Goal: Communication & Community: Share content

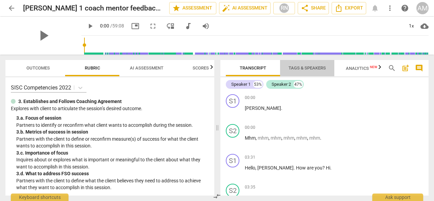
click at [307, 68] on span "Tags & Speakers" at bounding box center [307, 67] width 37 height 5
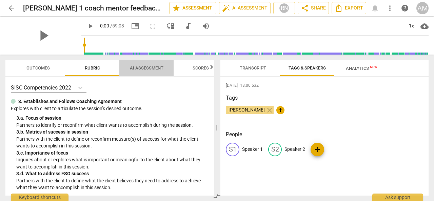
click at [147, 68] on span "AI Assessment" at bounding box center [147, 67] width 34 height 5
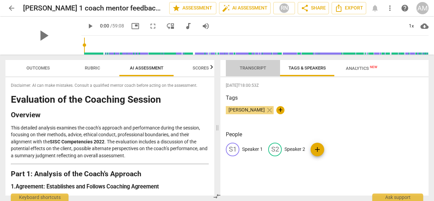
click at [244, 72] on span "Transcript" at bounding box center [253, 68] width 43 height 9
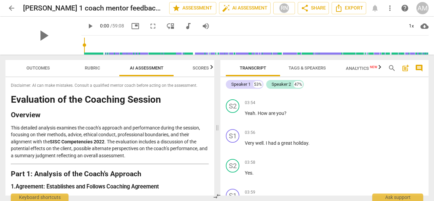
scroll to position [204, 0]
click at [362, 71] on span "Analytics New" at bounding box center [362, 68] width 48 height 10
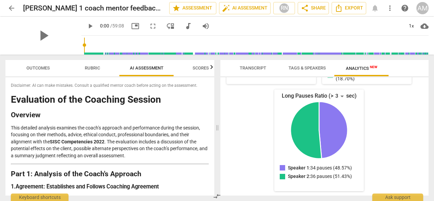
scroll to position [0, 0]
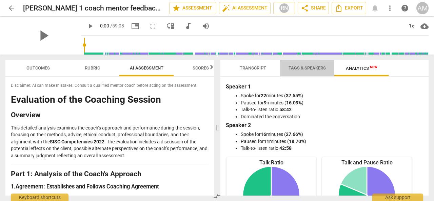
click at [301, 65] on span "Tags & Speakers" at bounding box center [308, 68] width 54 height 9
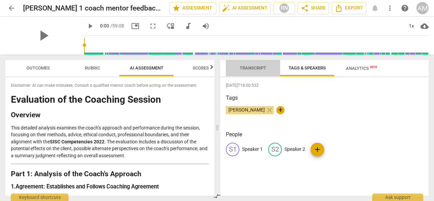
click at [249, 66] on span "Transcript" at bounding box center [253, 67] width 26 height 5
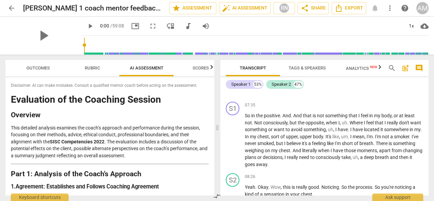
scroll to position [1073, 0]
click at [386, 102] on div "+" at bounding box center [386, 105] width 7 height 7
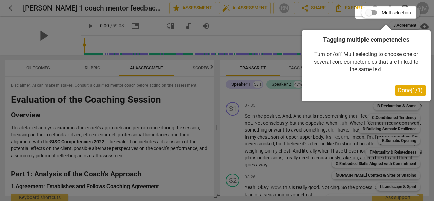
click at [368, 12] on div at bounding box center [386, 12] width 61 height 12
click at [409, 91] on span "Done ( 1 / 1 )" at bounding box center [410, 90] width 25 height 6
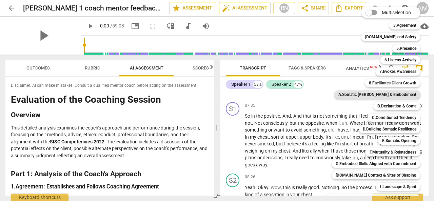
click at [370, 96] on b "A.Somatic [PERSON_NAME] & Embodiment" at bounding box center [378, 95] width 78 height 8
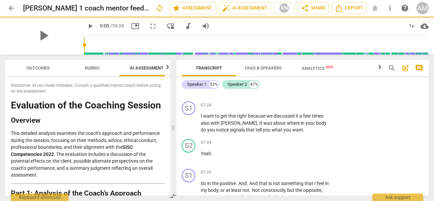
scroll to position [1154, 0]
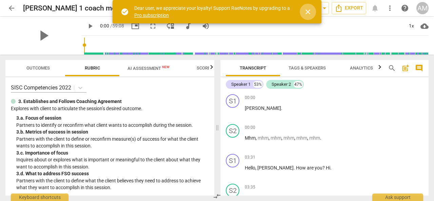
click at [305, 13] on span "close" at bounding box center [308, 12] width 8 height 8
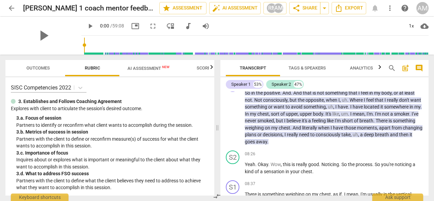
scroll to position [1112, 0]
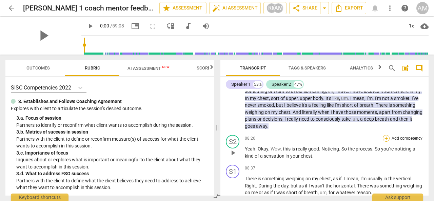
click at [386, 135] on div "+" at bounding box center [386, 138] width 7 height 7
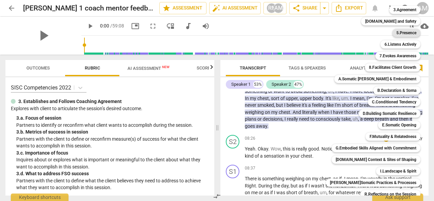
scroll to position [16, 0]
click at [343, 129] on div "Multiselection m 3.Agreement 1 [DOMAIN_NAME] and Safety 2 5.Presence 3 6.Listen…" at bounding box center [378, 106] width 110 height 233
click at [387, 23] on b "[DOMAIN_NAME] and Safety" at bounding box center [390, 21] width 51 height 8
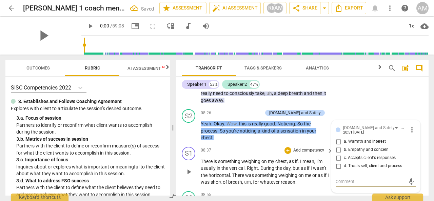
scroll to position [1232, 0]
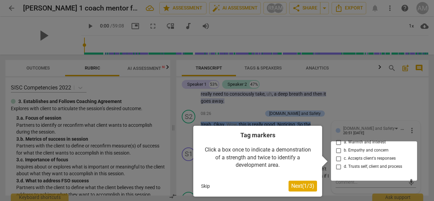
click at [337, 149] on div at bounding box center [374, 161] width 86 height 39
click at [309, 186] on span "Next ( 1 / 3 )" at bounding box center [303, 186] width 23 height 6
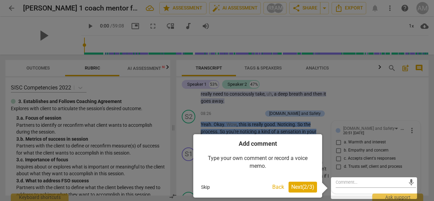
click at [309, 186] on span "Next ( 2 / 3 )" at bounding box center [303, 187] width 23 height 6
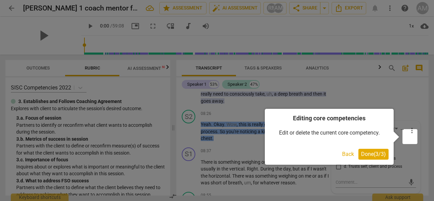
click at [372, 156] on span "Done ( 3 / 3 )" at bounding box center [373, 154] width 25 height 6
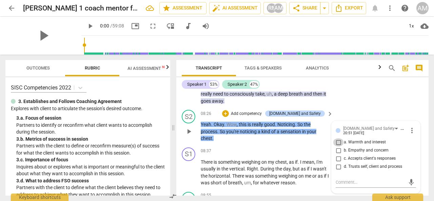
click at [339, 147] on input "a. Warmth and interest" at bounding box center [338, 142] width 11 height 8
checkbox input "true"
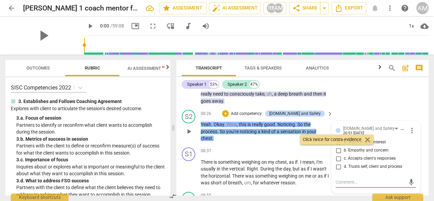
click at [346, 186] on textarea at bounding box center [371, 182] width 70 height 6
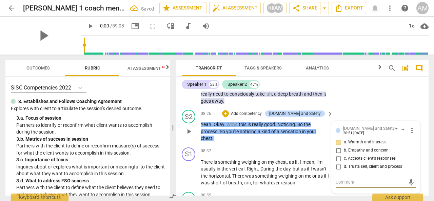
type textarea "C"
type textarea "Cl"
type textarea "Cli"
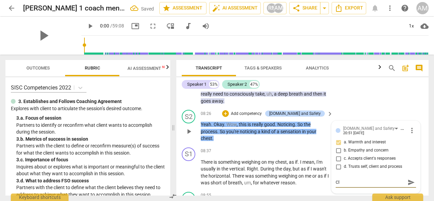
type textarea "Cli"
type textarea "Clie"
type textarea "Clien"
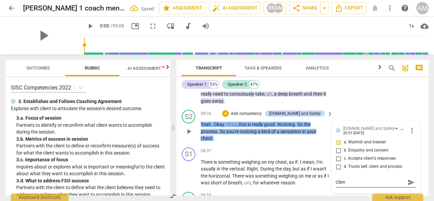
type textarea "Client"
type textarea "Client f"
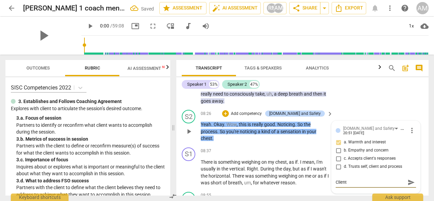
type textarea "Client f"
type textarea "Client fi"
type textarea "Client fin"
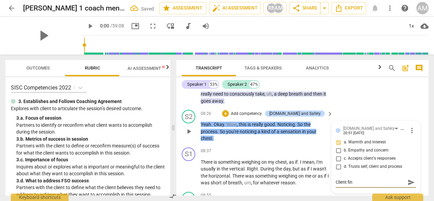
type textarea "Client find"
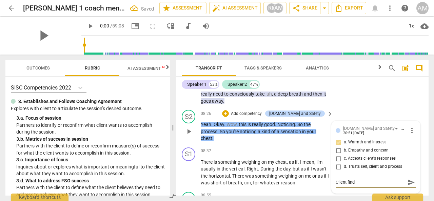
type textarea "Client find"
type textarea "Client finds"
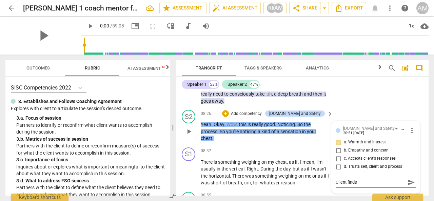
type textarea "Client finds i"
type textarea "Client finds it"
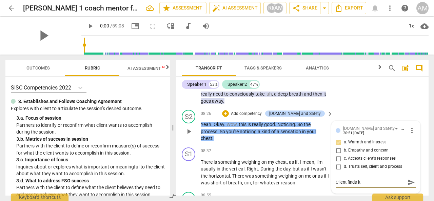
type textarea "Client finds it"
type textarea "Client finds it h"
type textarea "Client finds it ha"
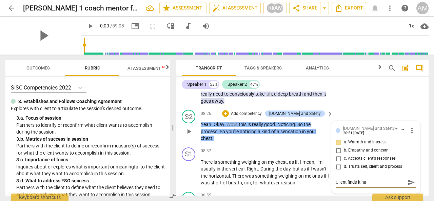
type textarea "Client finds it har"
type textarea "Client finds it hard"
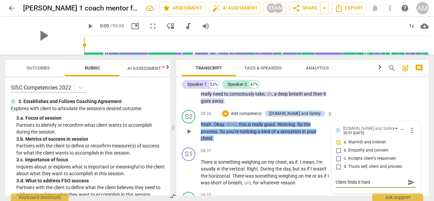
type textarea "Client finds it hard"
type textarea "Client finds it hard t"
type textarea "Client finds it hard to"
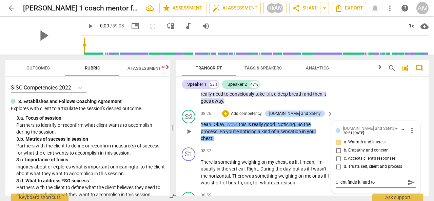
type textarea "Client finds it hard to"
type textarea "Client finds it hard to l"
type textarea "Client finds it hard to li"
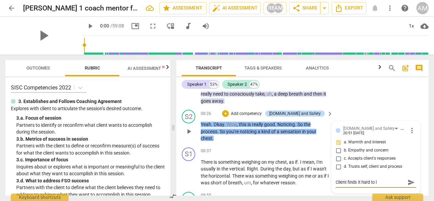
type textarea "Client finds it hard to li"
type textarea "Client finds it hard to lis"
type textarea "Client finds it hard to list"
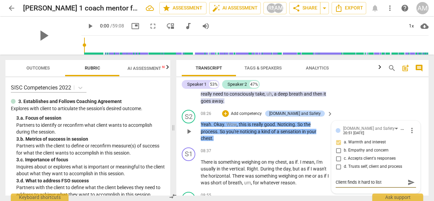
type textarea "Client finds it hard to liste"
type textarea "Client finds it hard to listen"
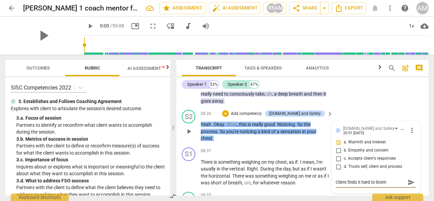
type textarea "Client finds it hard to listen"
type textarea "Client finds it hard to listen i"
type textarea "Client finds it hard to listen in"
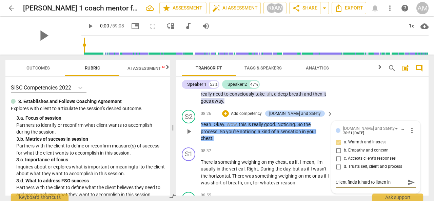
type textarea "Client finds it hard to listen in"
type textarea "Client finds it hard to listen int"
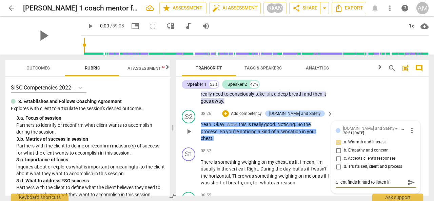
type textarea "Client finds it hard to listen int"
type textarea "Client finds it hard to listen into"
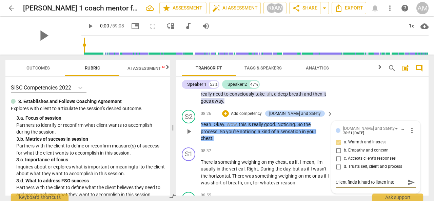
type textarea "Client finds it hard to listen into a"
type textarea "Client finds it hard to listen into an"
type textarea "Client finds it hard to listen into and"
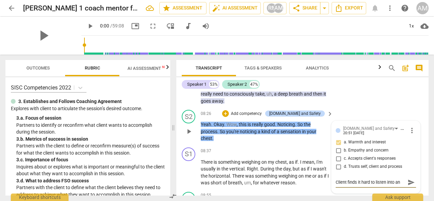
type textarea "Client finds it hard to listen into and"
type textarea "Client finds it hard to listen into and c"
type textarea "Client finds it hard to listen into and co"
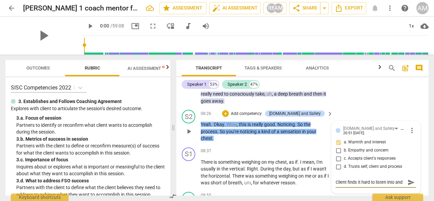
scroll to position [6, 0]
type textarea "Client finds it hard to listen into and con"
type textarea "Client finds it hard to listen into and conn"
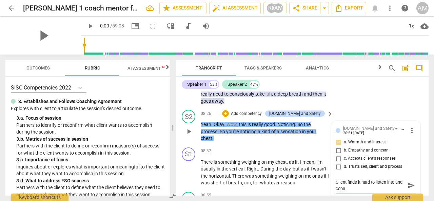
type textarea "Client finds it hard to listen into and conne"
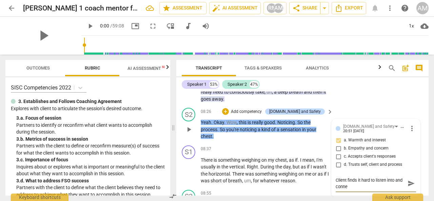
type textarea "Client finds it hard to listen into and connec"
type textarea "Client finds it hard to listen into and connect"
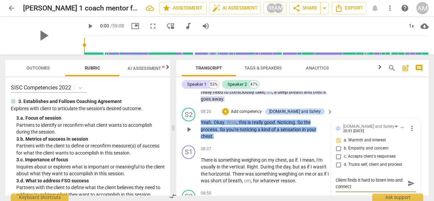
type textarea "Client finds it hard to listen into and connect"
type textarea "Client finds it hard to listen into and connect n"
type textarea "Client finds it hard to listen into and connect ne"
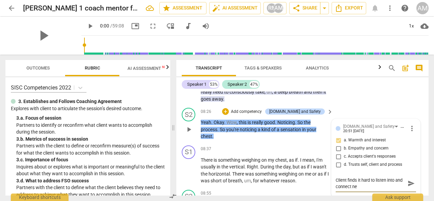
type textarea "Client finds it hard to listen into and connect nee"
type textarea "Client finds it hard to listen into and connect need"
type textarea "Client finds it hard to listen into and connect needs"
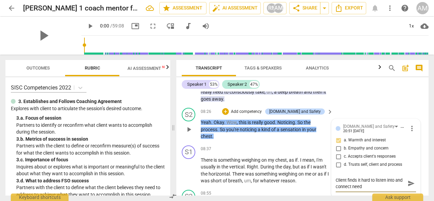
type textarea "Client finds it hard to listen into and connect needs"
click at [393, 188] on textarea "Client finds it hard to listen into and connect needs" at bounding box center [371, 183] width 70 height 13
type textarea "Client finds it hard to listen into and connect needs"
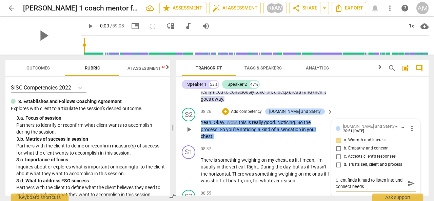
type textarea "Client finds it hard to listen into and connect needs"
type textarea "Client finds it hard to listen into h and connect needs"
type textarea "Client finds it hard to listen into hi and connect needs"
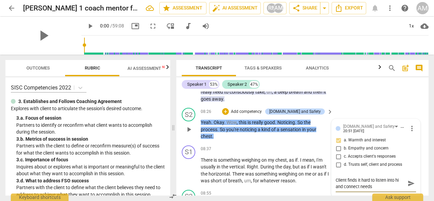
type textarea "Client finds it hard to listen into his and connect needs"
type textarea "Client finds it hard to listen into his b and connect needs"
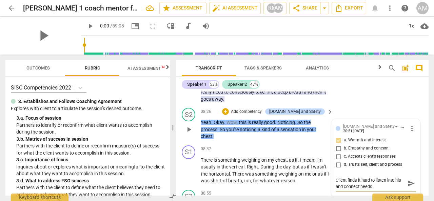
type textarea "Client finds it hard to listen into his b and connect needs"
type textarea "Client finds it hard to listen into his bo and connect needs"
type textarea "Client finds it hard to listen into his bod and connect needs"
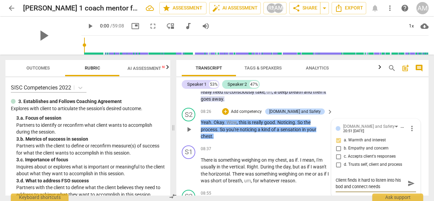
type textarea "Client finds it hard to listen into his body and connect needs"
click at [385, 190] on textarea "Client finds it hard to listen into his body and connect needs" at bounding box center [371, 183] width 70 height 13
click at [370, 190] on textarea "Client finds it hard to listen into his body and connect needs" at bounding box center [371, 183] width 70 height 13
type textarea "Client finds it hard to listen into his body and connect tneeds"
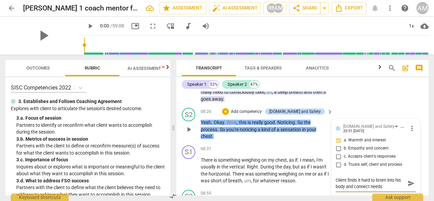
type textarea "Client finds it hard to listen into his body and connect tneeds"
type textarea "Client finds it hard to listen into his body and connect toneeds"
type textarea "Client finds it hard to listen into his body and connect to needs"
type textarea "Client finds it hard to listen into his body and connect to hneeds"
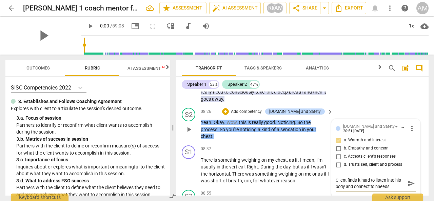
type textarea "Client finds it hard to listen into his body and connect to hineeds"
type textarea "Client finds it hard to listen into his body and connect to hisneeds"
type textarea "Client finds it hard to listen into his body and connect to his needs"
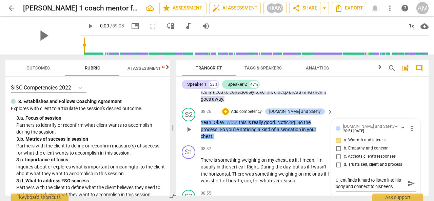
type textarea "Client finds it hard to listen into his body and connect to his needs"
type textarea "Client finds it hard to listen into his body and connect to his needs,"
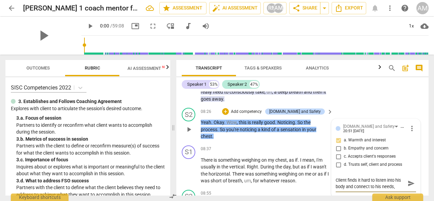
type textarea "Client finds it hard to listen into his body and connect to his needs, s"
type textarea "Client finds it hard to listen into his body and connect to his needs, so"
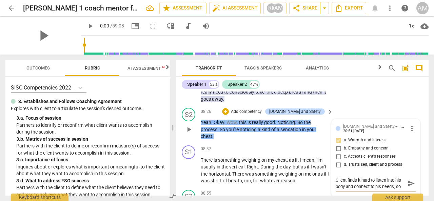
type textarea "Client finds it hard to listen into his body and connect to his needs, so"
type textarea "Client finds it hard to listen into his body and connect to his needs, so I"
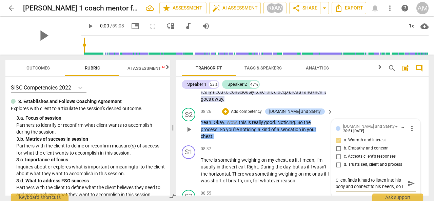
type textarea "Client finds it hard to listen into his body and connect to his needs, so I w"
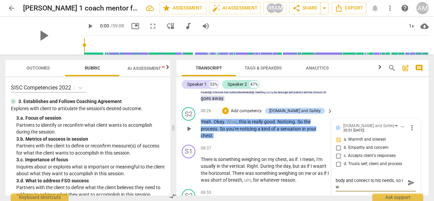
type textarea "Client finds it hard to listen into his body and connect to his needs, so I wa"
type textarea "Client finds it hard to listen into his body and connect to his needs, so I wan"
type textarea "Client finds it hard to listen into his body and connect to his needs, so I want"
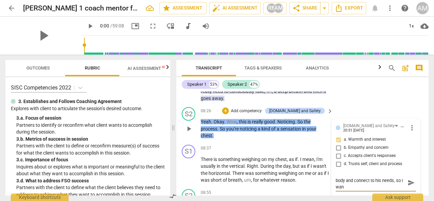
type textarea "Client finds it hard to listen into his body and connect to his needs, so I want"
type textarea "Client finds it hard to listen into his body and connect to his needs, so I wan…"
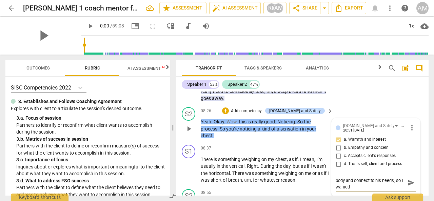
type textarea "Client finds it hard to listen into his body and connect to his needs, so I wan…"
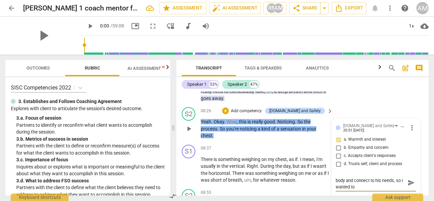
type textarea "Client finds it hard to listen into his body and connect to his needs, so I wan…"
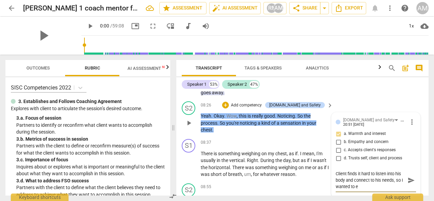
type textarea "Client finds it hard to listen into his body and connect to his needs, so I wan…"
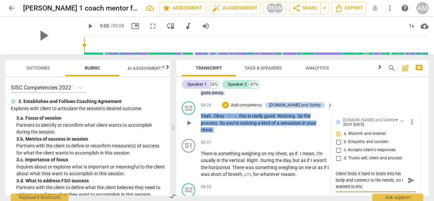
type textarea "Client finds it hard to listen into his body and connect to his needs, so I wan…"
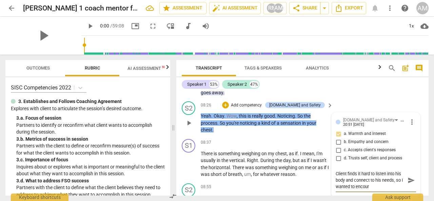
type textarea "Client finds it hard to listen into his body and connect to his needs, so I wan…"
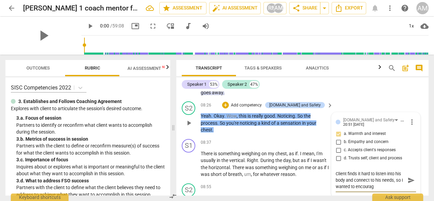
type textarea "Client finds it hard to listen into his body and connect to his needs, so I wan…"
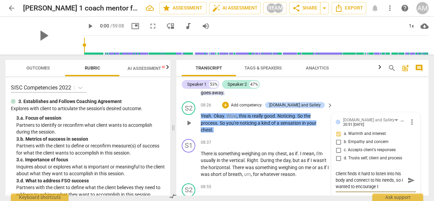
type textarea "Client finds it hard to listen into his body and connect to his needs, so I wan…"
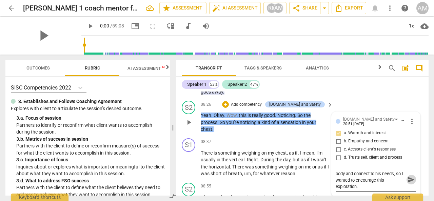
click at [410, 184] on span "send" at bounding box center [411, 179] width 7 height 7
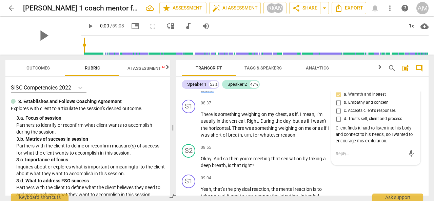
scroll to position [1280, 0]
click at [271, 169] on p "Okay . And so then you're meeting that sensation by taking a deep breath , is t…" at bounding box center [265, 162] width 129 height 14
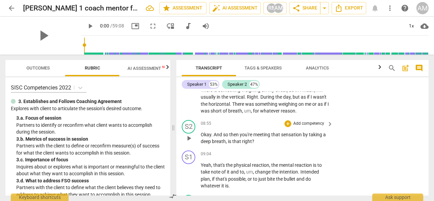
scroll to position [1304, 0]
click at [288, 128] on div "+" at bounding box center [288, 124] width 7 height 7
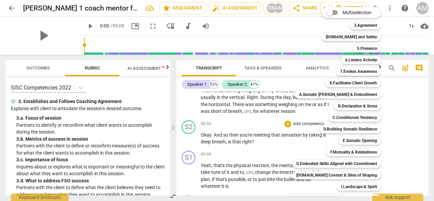
click at [280, 101] on div at bounding box center [217, 100] width 434 height 201
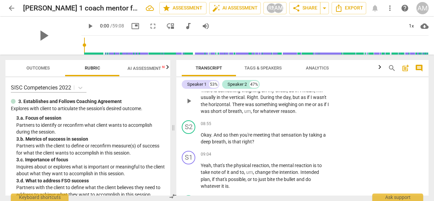
click at [293, 100] on span "but" at bounding box center [297, 97] width 8 height 5
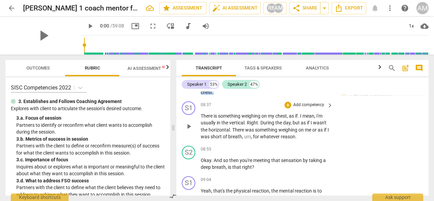
scroll to position [1278, 0]
click at [289, 109] on div "+" at bounding box center [288, 105] width 7 height 7
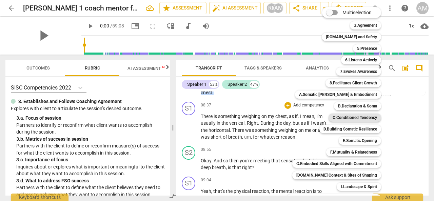
click at [348, 117] on b "C.Conditioned Tendency" at bounding box center [355, 118] width 44 height 8
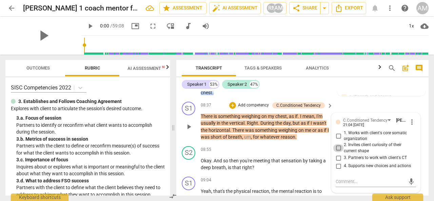
click at [337, 152] on input "2. Invites client curiosity of their current shape" at bounding box center [338, 148] width 11 height 8
click at [287, 153] on div "+" at bounding box center [288, 150] width 7 height 7
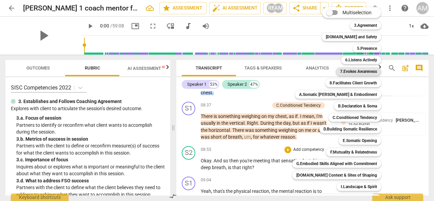
click at [359, 73] on b "7.Evokes Awareness" at bounding box center [358, 72] width 37 height 8
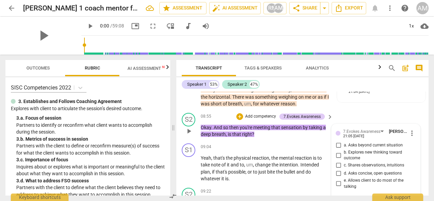
scroll to position [1311, 0]
click at [309, 141] on div "S2 play_arrow pause 08:55 + Add competency 7.Evokes Awareness keyboard_arrow_ri…" at bounding box center [302, 126] width 252 height 31
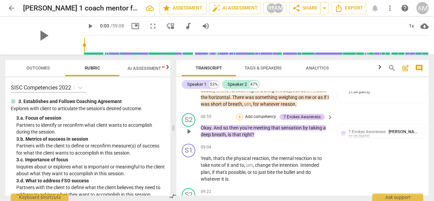
click at [238, 120] on div "+" at bounding box center [240, 117] width 7 height 7
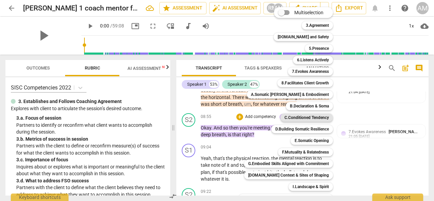
click at [305, 115] on b "C.Conditioned Tendency" at bounding box center [307, 118] width 44 height 8
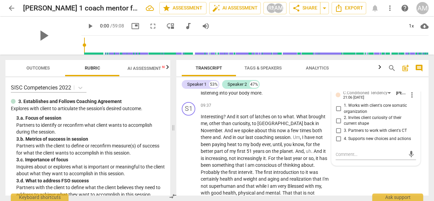
scroll to position [1435, 0]
click at [338, 125] on input "2. Invites client curiosity of their current shape" at bounding box center [338, 120] width 11 height 8
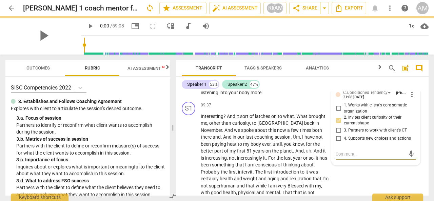
click at [352, 157] on textarea at bounding box center [371, 154] width 70 height 6
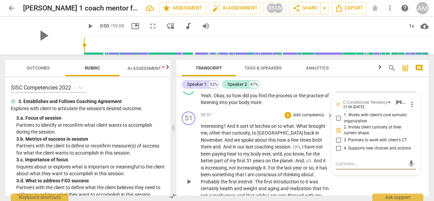
scroll to position [1426, 0]
click at [351, 167] on textarea at bounding box center [371, 164] width 70 height 6
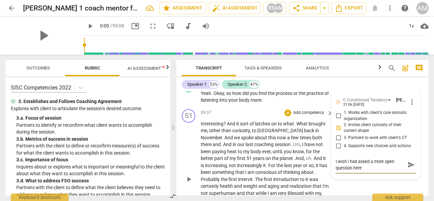
scroll to position [1432, 0]
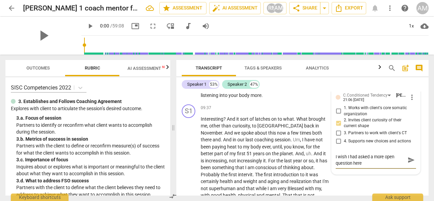
click at [373, 167] on textarea "I wish I had asked a more open question here" at bounding box center [371, 160] width 70 height 13
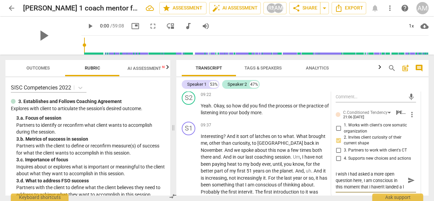
scroll to position [1416, 0]
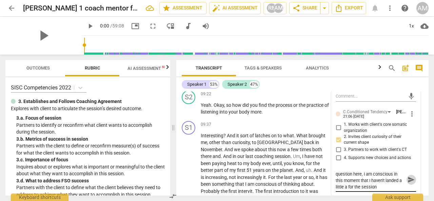
click at [409, 184] on span "send" at bounding box center [411, 179] width 7 height 7
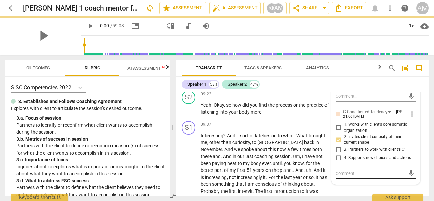
scroll to position [0, 0]
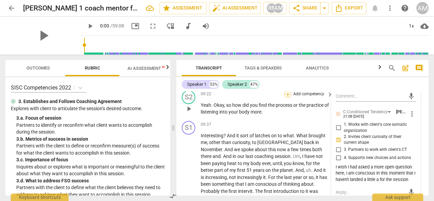
click at [287, 98] on div "+" at bounding box center [288, 94] width 7 height 7
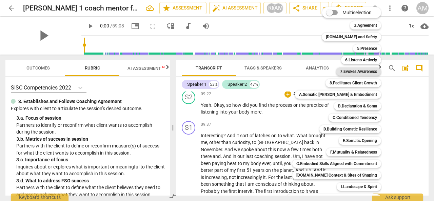
click at [348, 72] on b "7.Evokes Awareness" at bounding box center [358, 72] width 37 height 8
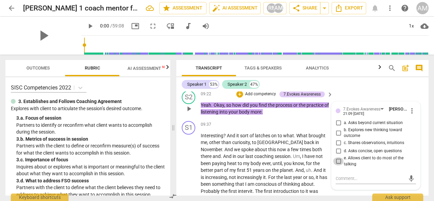
click at [337, 166] on input "e. Allows client to do most of the talking" at bounding box center [338, 161] width 11 height 8
click at [342, 182] on textarea at bounding box center [371, 178] width 70 height 6
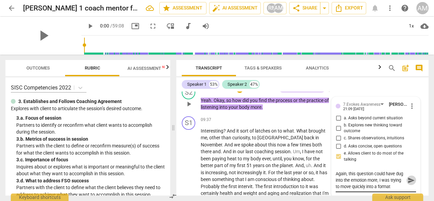
click at [408, 184] on span "send" at bounding box center [411, 180] width 7 height 7
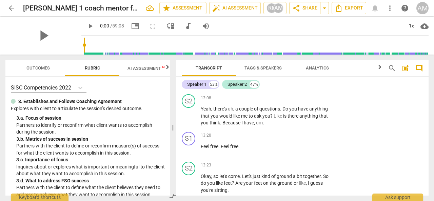
scroll to position [1865, 0]
click at [286, 97] on div "+" at bounding box center [288, 97] width 7 height 7
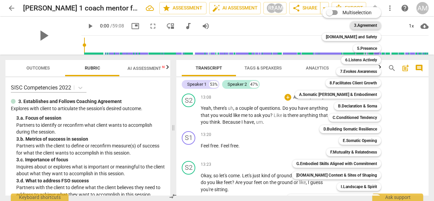
click at [361, 25] on b "3.Agreement" at bounding box center [365, 25] width 23 height 8
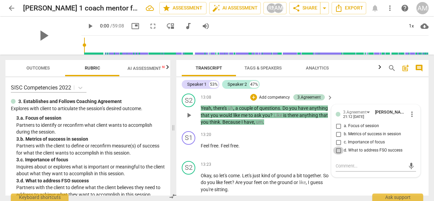
click at [339, 150] on input "d. What to address FSO success" at bounding box center [338, 151] width 11 height 8
click at [351, 166] on textarea at bounding box center [371, 166] width 70 height 6
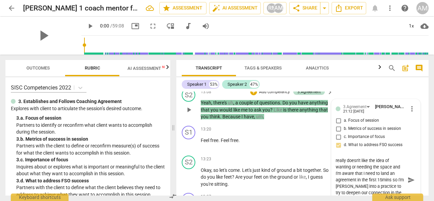
scroll to position [6, 0]
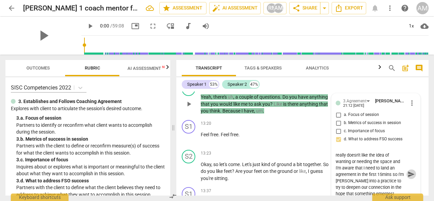
click at [409, 171] on span "send" at bounding box center [411, 174] width 7 height 7
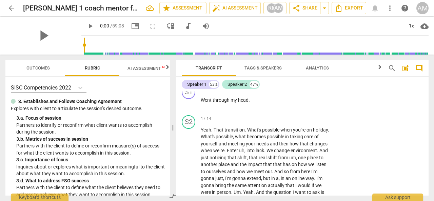
scroll to position [2321, 0]
click at [264, 153] on span "lack" at bounding box center [260, 150] width 8 height 5
drag, startPoint x: 276, startPoint y: 164, endPoint x: 283, endPoint y: 163, distance: 6.6
click at [264, 153] on span "lack" at bounding box center [260, 150] width 8 height 5
click at [305, 154] on span "keyboard_arrow_down" at bounding box center [306, 155] width 8 height 8
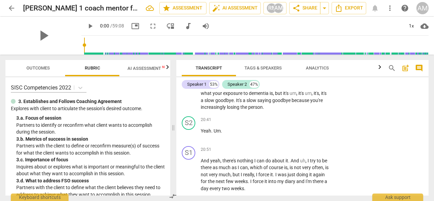
scroll to position [2548, 0]
click at [209, 133] on span "Yeah" at bounding box center [206, 130] width 11 height 5
click at [218, 133] on span "Um" at bounding box center [217, 130] width 7 height 5
click at [189, 138] on span "play_arrow" at bounding box center [189, 134] width 8 height 8
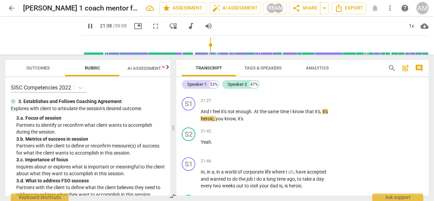
scroll to position [2681, 0]
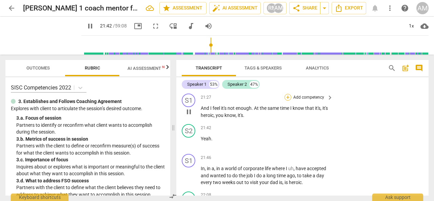
click at [288, 101] on div "+" at bounding box center [288, 97] width 7 height 7
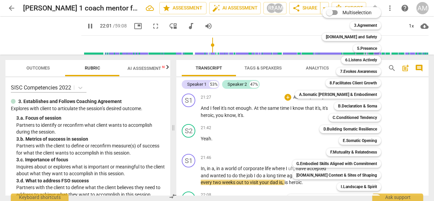
click at [81, 28] on div at bounding box center [217, 100] width 434 height 201
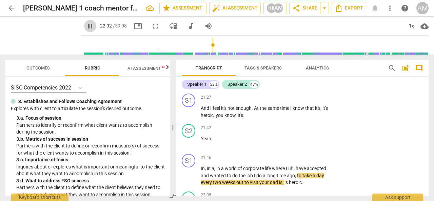
click at [86, 25] on span "pause" at bounding box center [90, 26] width 8 height 8
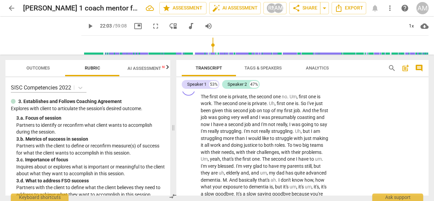
scroll to position [2450, 0]
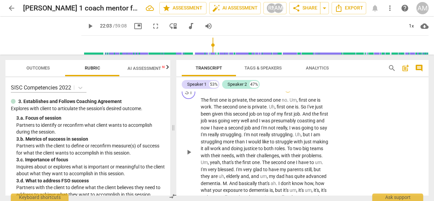
click at [287, 93] on div "+" at bounding box center [288, 89] width 7 height 7
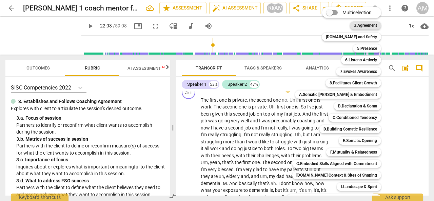
click at [359, 27] on b "3.Agreement" at bounding box center [365, 25] width 23 height 8
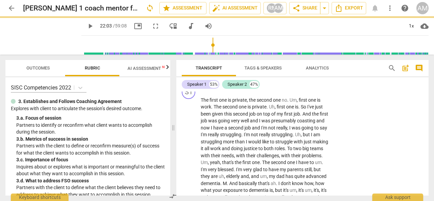
scroll to position [2467, 0]
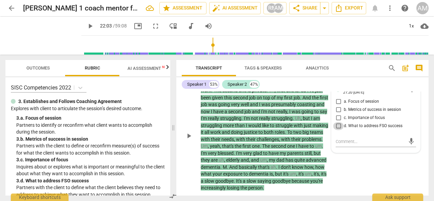
click at [338, 130] on input "d. What to address FSO success" at bounding box center [338, 126] width 11 height 8
click at [353, 145] on textarea at bounding box center [371, 141] width 70 height 6
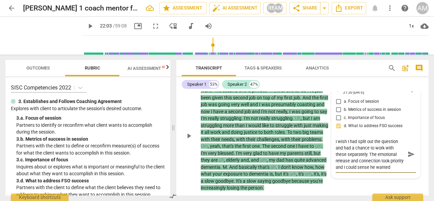
scroll to position [6, 0]
click at [409, 158] on span "send" at bounding box center [411, 154] width 7 height 7
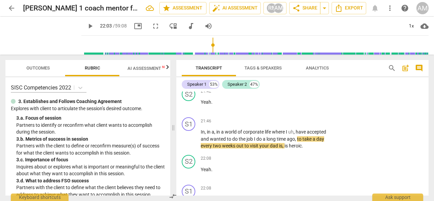
scroll to position [2718, 0]
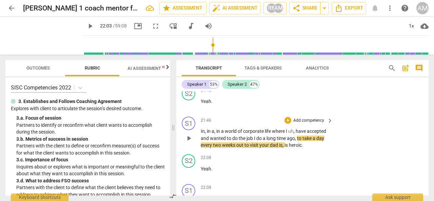
click at [236, 148] on span "weeks" at bounding box center [229, 145] width 14 height 5
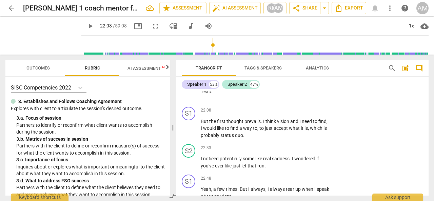
scroll to position [2796, 0]
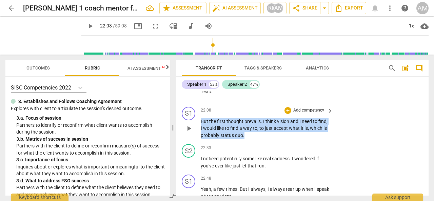
drag, startPoint x: 201, startPoint y: 134, endPoint x: 253, endPoint y: 148, distance: 54.0
click at [253, 139] on p "But the first thought prevails . I think vision and I need to find , I would li…" at bounding box center [265, 128] width 129 height 21
click at [287, 114] on div "+" at bounding box center [288, 110] width 7 height 7
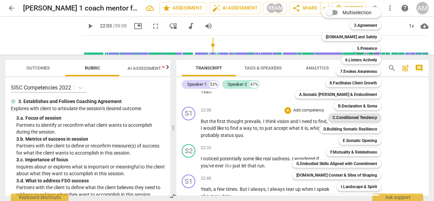
click at [346, 118] on b "C.Conditioned Tendency" at bounding box center [355, 118] width 44 height 8
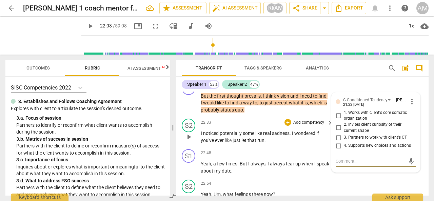
scroll to position [2821, 0]
click at [239, 144] on span "just" at bounding box center [237, 140] width 9 height 5
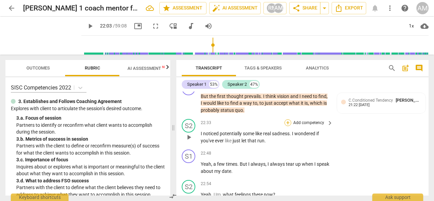
click at [285, 126] on div "+" at bounding box center [288, 122] width 7 height 7
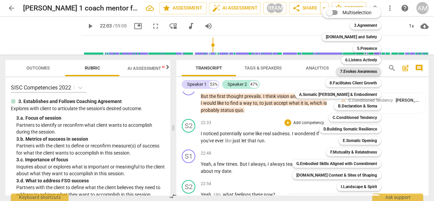
click at [355, 73] on b "7.Evokes Awareness" at bounding box center [358, 72] width 37 height 8
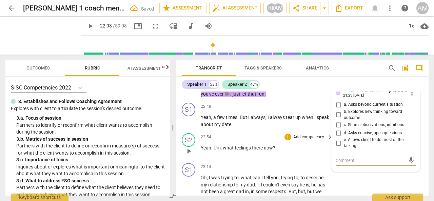
scroll to position [2867, 0]
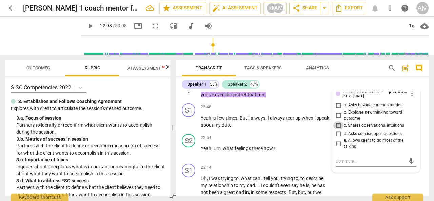
click at [338, 130] on input "c. Shares observations, intuitions" at bounding box center [338, 125] width 11 height 8
click at [359, 167] on div "mic" at bounding box center [376, 161] width 80 height 11
click at [343, 165] on textarea at bounding box center [371, 161] width 70 height 6
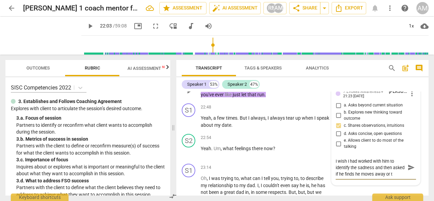
scroll to position [5, 0]
click at [408, 171] on span "send" at bounding box center [411, 167] width 7 height 7
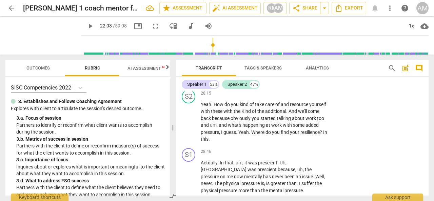
scroll to position [3455, 0]
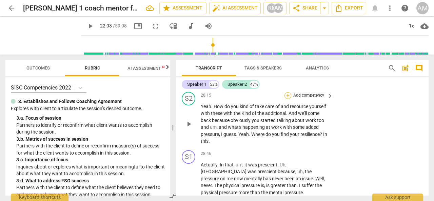
click at [289, 99] on div "+" at bounding box center [288, 95] width 7 height 7
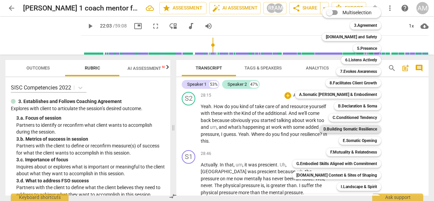
click at [354, 130] on b "D.Building Somatic Resilience" at bounding box center [351, 129] width 54 height 8
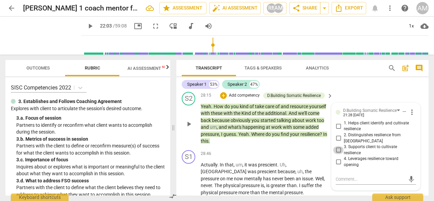
click at [339, 154] on input "3. Supports client to cultivate resilience" at bounding box center [338, 150] width 11 height 8
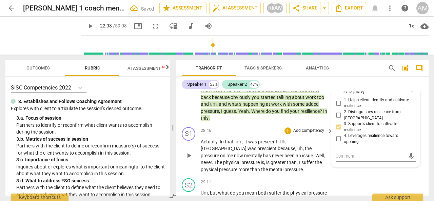
scroll to position [3478, 0]
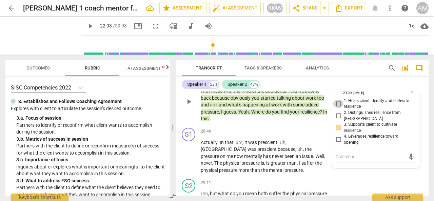
click at [338, 108] on input "1. Helps client identify and cultivate resilience" at bounding box center [338, 104] width 11 height 8
click at [338, 132] on input "3. Supports client to cultivate resilience" at bounding box center [338, 128] width 11 height 8
click at [339, 132] on input "3. Supports client to cultivate resilience" at bounding box center [338, 128] width 11 height 8
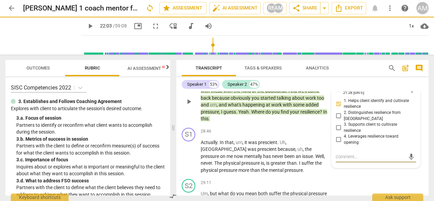
click at [356, 160] on textarea at bounding box center [371, 157] width 70 height 6
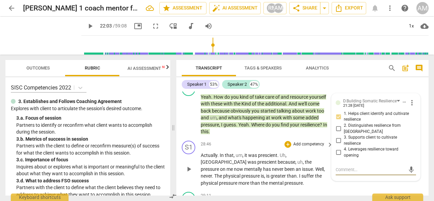
scroll to position [3482, 0]
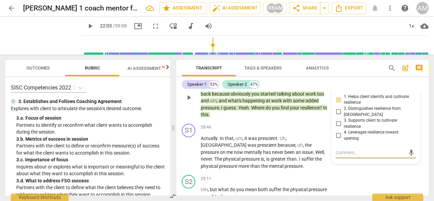
click at [344, 156] on textarea at bounding box center [371, 153] width 70 height 6
drag, startPoint x: 335, startPoint y: 168, endPoint x: 371, endPoint y: 169, distance: 36.0
click at [371, 163] on textarea "I don't know if this was for me, wanting to bring" at bounding box center [371, 156] width 70 height 13
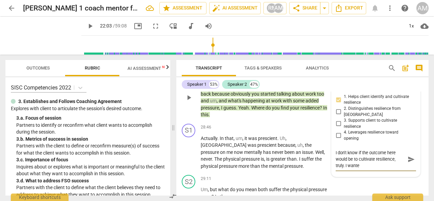
scroll to position [6, 0]
click at [410, 160] on span "send" at bounding box center [411, 156] width 7 height 7
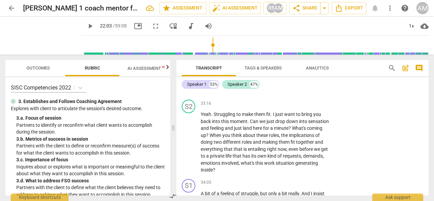
scroll to position [4323, 0]
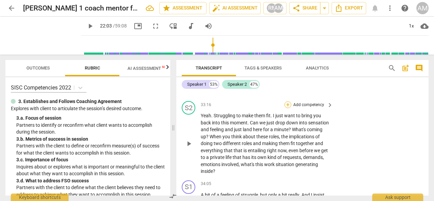
click at [287, 101] on div "+" at bounding box center [288, 104] width 7 height 7
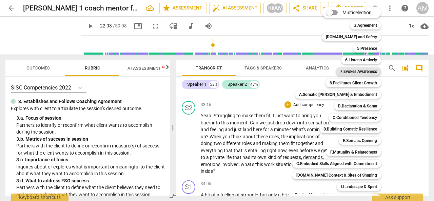
click at [344, 73] on b "7.Evokes Awareness" at bounding box center [358, 72] width 37 height 8
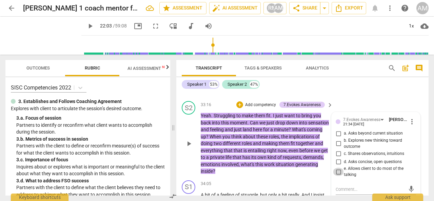
click at [336, 168] on input "e. Allows client to do most of the talking" at bounding box center [338, 172] width 11 height 8
click at [342, 186] on textarea at bounding box center [371, 189] width 70 height 6
click at [339, 168] on input "e. Allows client to do most of the talking" at bounding box center [338, 172] width 11 height 8
click at [305, 169] on div "S2 play_arrow pause 33:16 + Add competency 7.Evokes Awareness keyboard_arrow_ri…" at bounding box center [302, 137] width 252 height 79
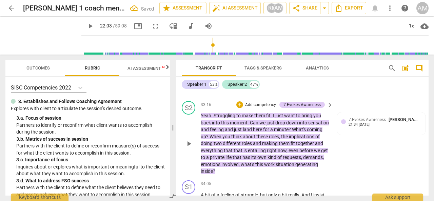
click at [259, 102] on p "Add competency" at bounding box center [261, 105] width 32 height 6
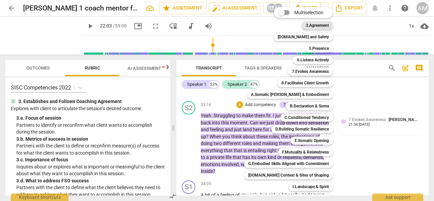
click at [319, 24] on b "3.Agreement" at bounding box center [317, 25] width 23 height 8
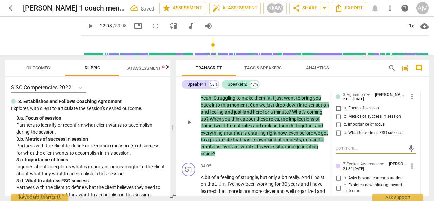
scroll to position [4349, 0]
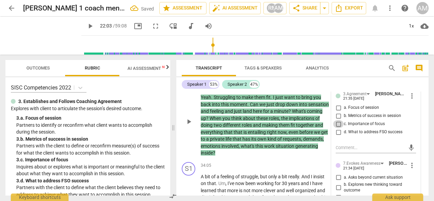
click at [337, 120] on input "c. Importance of focus" at bounding box center [338, 124] width 11 height 8
click at [345, 144] on div "mic" at bounding box center [376, 148] width 80 height 11
click at [348, 145] on textarea at bounding box center [371, 148] width 70 height 6
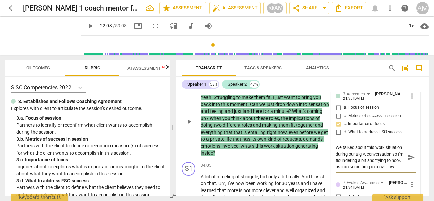
scroll to position [6, 0]
click at [409, 154] on span "send" at bounding box center [411, 157] width 7 height 7
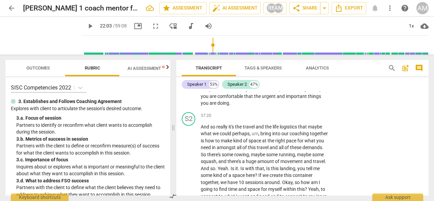
scroll to position [4732, 0]
click at [288, 116] on div "+" at bounding box center [288, 115] width 7 height 7
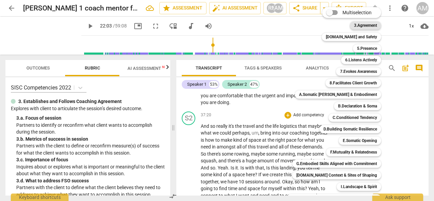
click at [361, 24] on b "3.Agreement" at bounding box center [365, 25] width 23 height 8
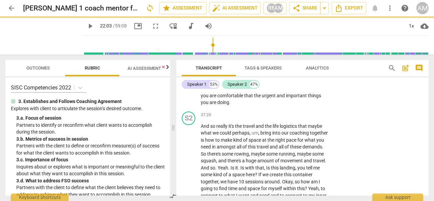
scroll to position [4771, 0]
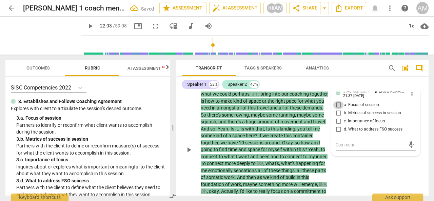
click at [337, 103] on input "a. Focus of session" at bounding box center [338, 105] width 11 height 8
click at [340, 142] on textarea at bounding box center [371, 145] width 70 height 6
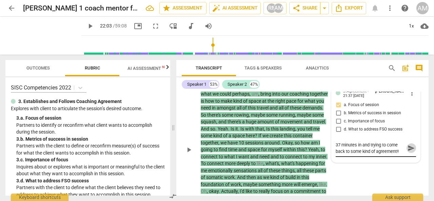
click at [409, 147] on span "send" at bounding box center [411, 148] width 7 height 7
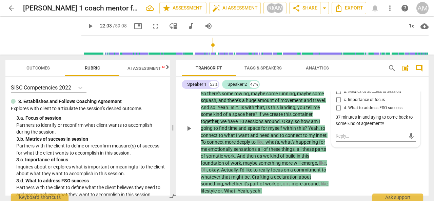
scroll to position [4793, 0]
click at [356, 162] on div "S2 play_arrow pause 37:20 + Add competency 3.Agreement keyboard_arrow_right And…" at bounding box center [302, 122] width 252 height 149
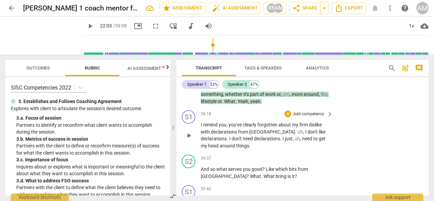
scroll to position [4882, 0]
click at [286, 115] on div "+" at bounding box center [288, 113] width 7 height 7
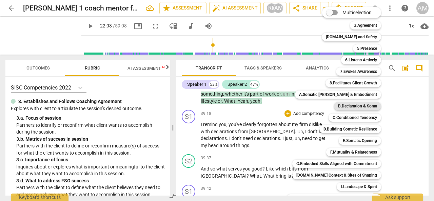
click at [353, 107] on b "B.Declaration & Soma" at bounding box center [357, 106] width 39 height 8
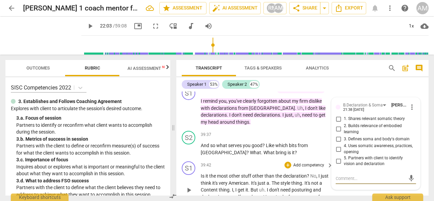
scroll to position [4907, 0]
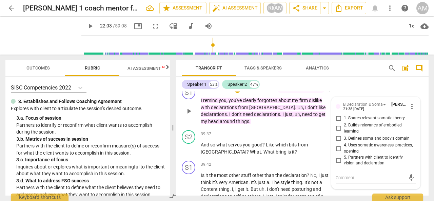
click at [305, 127] on div "S1 play_arrow pause 39:18 + Add competency B.Declaration & Soma keyboard_arrow_…" at bounding box center [302, 105] width 252 height 44
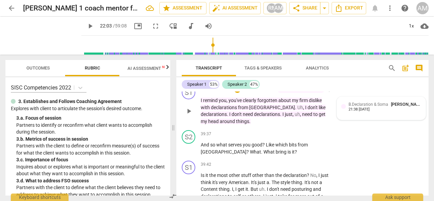
click at [356, 110] on div "21:38 [DATE]" at bounding box center [359, 110] width 21 height 4
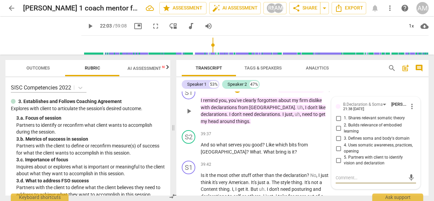
click at [341, 177] on textarea at bounding box center [371, 178] width 70 height 6
click at [350, 177] on textarea "He is so resistant!" at bounding box center [371, 178] width 70 height 6
click at [411, 175] on span "send" at bounding box center [411, 177] width 7 height 7
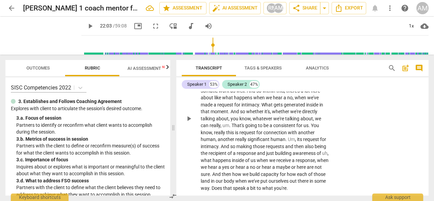
scroll to position [5669, 0]
click at [242, 121] on p "Okay . Yeah , I think it's um , for me really , and kind of what I was just say…" at bounding box center [265, 118] width 129 height 146
click at [252, 123] on span "going" at bounding box center [251, 125] width 13 height 5
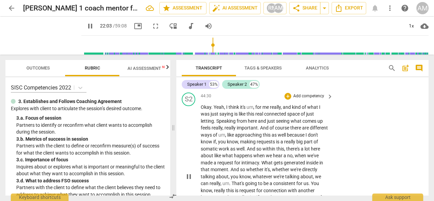
scroll to position [5588, 0]
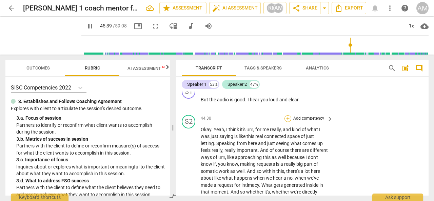
click at [288, 115] on div "+" at bounding box center [288, 118] width 7 height 7
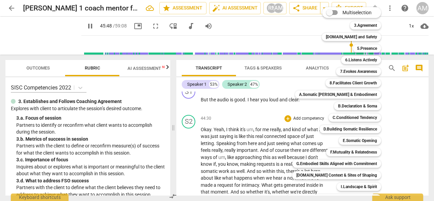
scroll to position [5706, 0]
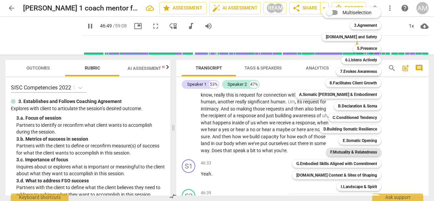
click at [350, 154] on b "F.Mutuality & Relatedness" at bounding box center [354, 152] width 47 height 8
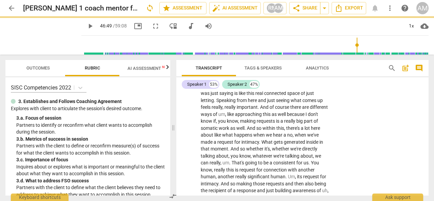
scroll to position [5631, 0]
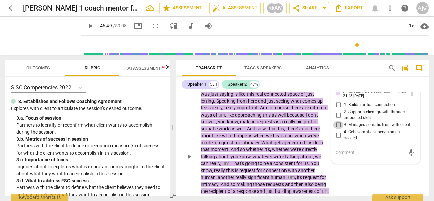
click at [336, 121] on input "3. Manages somatic trust with client" at bounding box center [338, 125] width 11 height 8
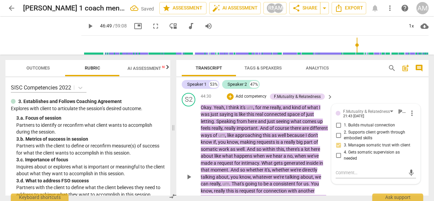
scroll to position [5611, 0]
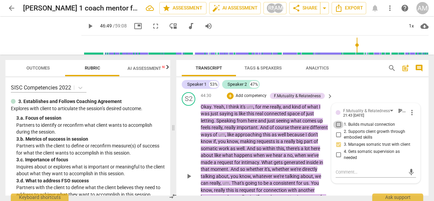
click at [338, 121] on input "1. Builds mutual connection" at bounding box center [338, 125] width 11 height 8
click at [345, 169] on textarea at bounding box center [371, 172] width 70 height 6
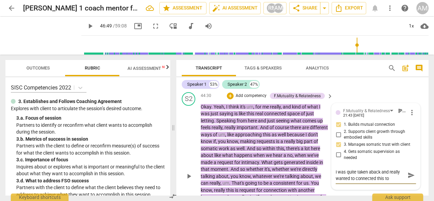
drag, startPoint x: 340, startPoint y: 165, endPoint x: 396, endPoint y: 170, distance: 56.3
click at [396, 170] on textarea "I was quite taken aback and really wanted to connected this to" at bounding box center [371, 175] width 70 height 13
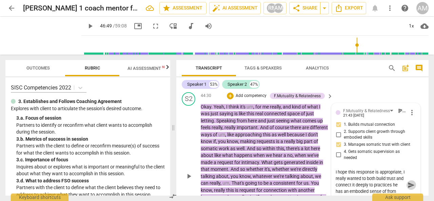
click at [410, 182] on span "send" at bounding box center [411, 185] width 7 height 7
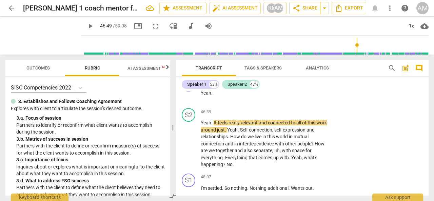
scroll to position [5788, 0]
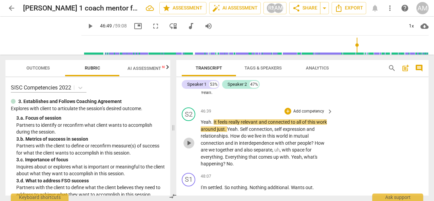
click at [188, 139] on span "play_arrow" at bounding box center [189, 143] width 8 height 8
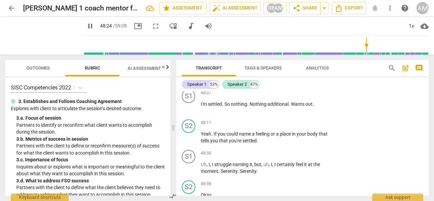
scroll to position [5875, 0]
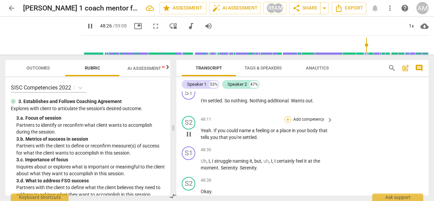
click at [288, 116] on div "+" at bounding box center [288, 119] width 7 height 7
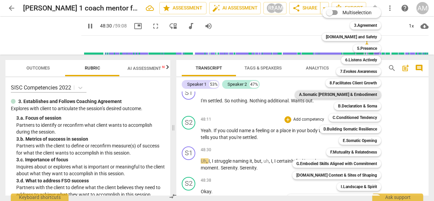
click at [330, 96] on b "A.Somatic [PERSON_NAME] & Embodiment" at bounding box center [338, 95] width 78 height 8
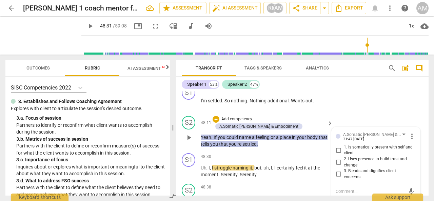
click at [337, 146] on input "1. Is somatically present with self and client" at bounding box center [338, 150] width 11 height 8
click at [341, 188] on textarea at bounding box center [371, 191] width 70 height 6
click at [410, 191] on span "send" at bounding box center [411, 194] width 7 height 7
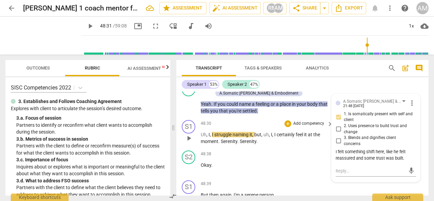
scroll to position [5908, 0]
click at [287, 120] on div "+" at bounding box center [288, 123] width 7 height 7
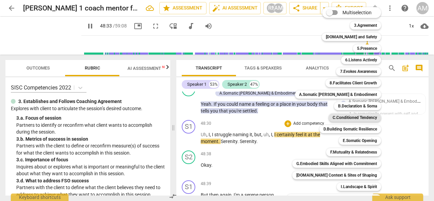
click at [359, 117] on b "C.Conditioned Tendency" at bounding box center [355, 118] width 44 height 8
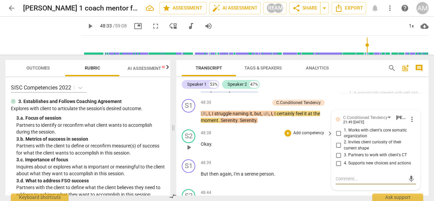
scroll to position [5930, 0]
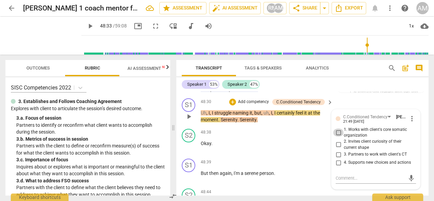
click at [338, 129] on input "1. Works with client's core somatic organization" at bounding box center [338, 133] width 11 height 8
click at [345, 175] on textarea at bounding box center [371, 178] width 70 height 6
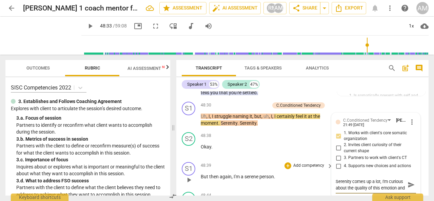
scroll to position [5923, 0]
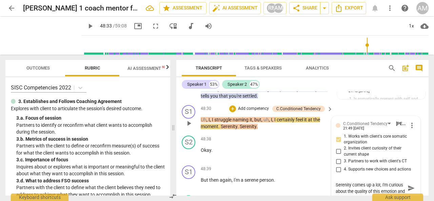
click at [362, 184] on textarea "Serenity comes up a lot, I'm curious about the quality of this emotion and" at bounding box center [371, 188] width 70 height 13
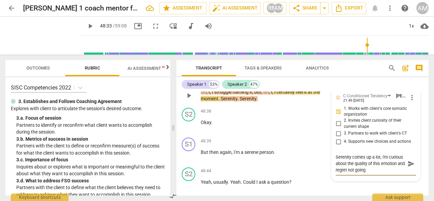
scroll to position [5951, 0]
drag, startPoint x: 335, startPoint y: 162, endPoint x: 383, endPoint y: 162, distance: 47.9
click at [383, 162] on textarea "Serenity comes up a lot, I'm curious about the quality of this emotion and regr…" at bounding box center [371, 163] width 70 height 19
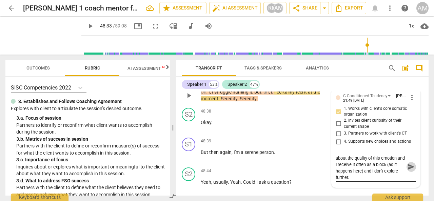
click at [409, 163] on span "send" at bounding box center [411, 166] width 7 height 7
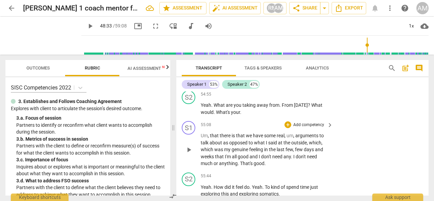
scroll to position [6782, 0]
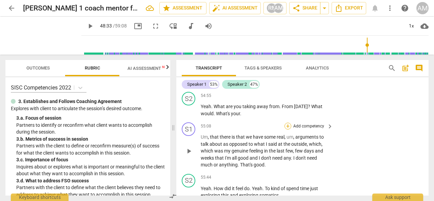
click at [287, 123] on div "+" at bounding box center [288, 126] width 7 height 7
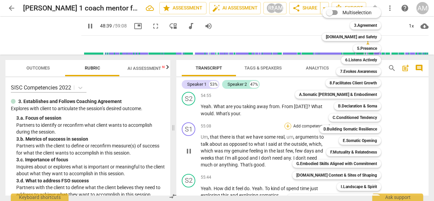
scroll to position [6001, 0]
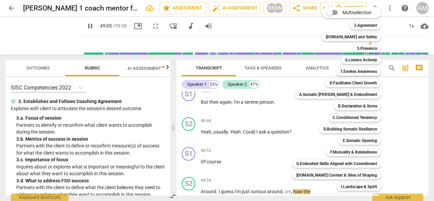
click at [232, 184] on div at bounding box center [217, 100] width 434 height 201
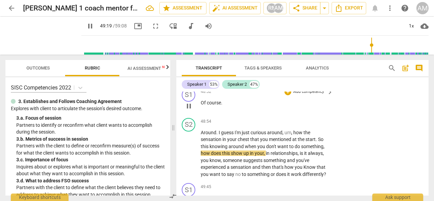
scroll to position [6068, 0]
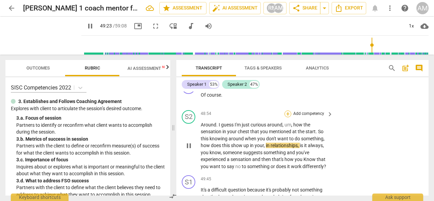
click at [288, 111] on div "+" at bounding box center [288, 114] width 7 height 7
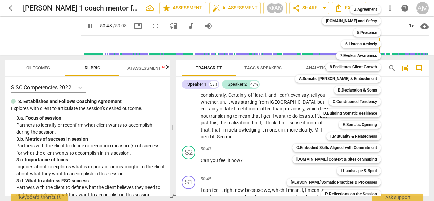
scroll to position [0, 0]
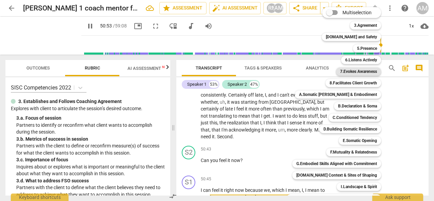
click at [354, 72] on b "7.Evokes Awareness" at bounding box center [358, 72] width 37 height 8
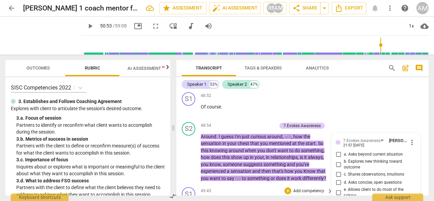
scroll to position [6056, 0]
click at [381, 138] on div "7.Evokes Awareness" at bounding box center [364, 141] width 43 height 6
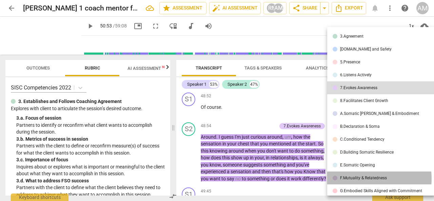
click at [358, 179] on div "F.Mutuality & Relatedness" at bounding box center [363, 178] width 47 height 4
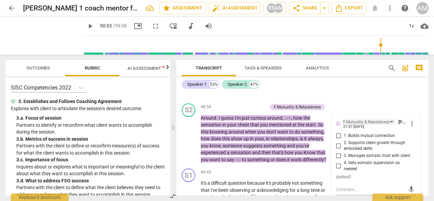
scroll to position [6076, 0]
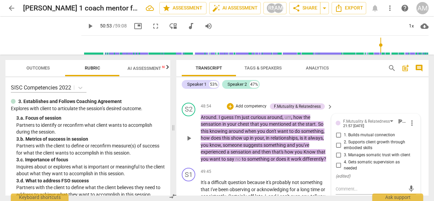
click at [337, 151] on input "3. Manages somatic trust with client" at bounding box center [338, 155] width 11 height 8
click at [345, 186] on textarea at bounding box center [371, 189] width 70 height 6
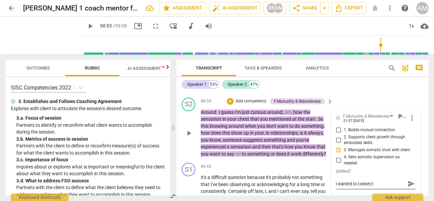
scroll to position [6094, 0]
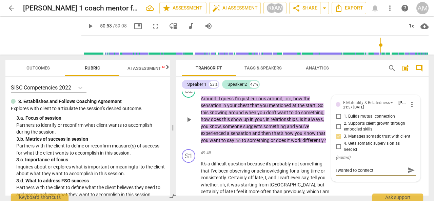
click at [358, 167] on textarea "I wanted to connect" at bounding box center [371, 170] width 70 height 6
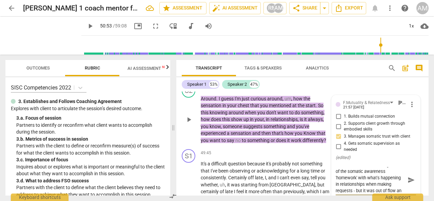
scroll to position [6, 0]
click at [410, 180] on span "send" at bounding box center [411, 183] width 7 height 7
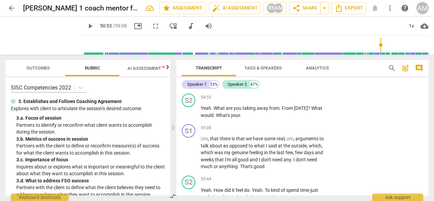
scroll to position [6781, 0]
click at [288, 124] on div "+" at bounding box center [288, 127] width 7 height 7
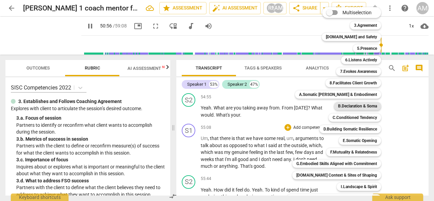
click at [348, 108] on b "B.Declaration & Soma" at bounding box center [357, 106] width 39 height 8
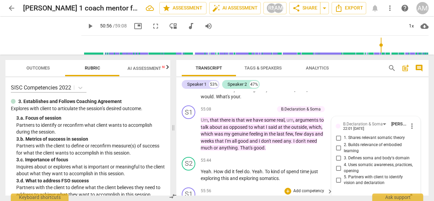
scroll to position [6799, 0]
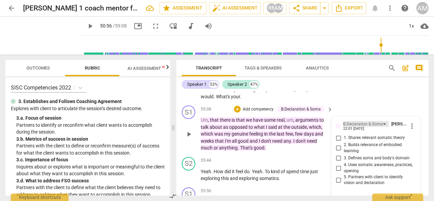
click at [383, 121] on div "B.Declaration & Soma" at bounding box center [365, 124] width 45 height 6
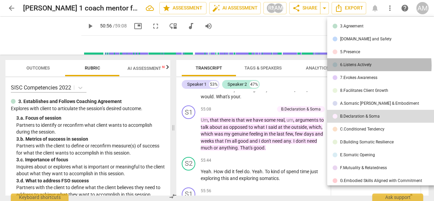
click at [368, 65] on div "6.Listens Actively" at bounding box center [356, 65] width 32 height 4
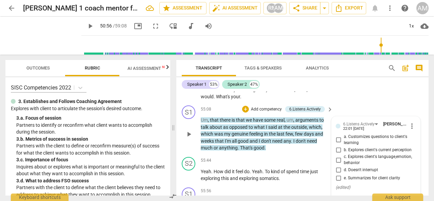
click at [339, 146] on input "b. Explores client's current perception" at bounding box center [338, 150] width 11 height 8
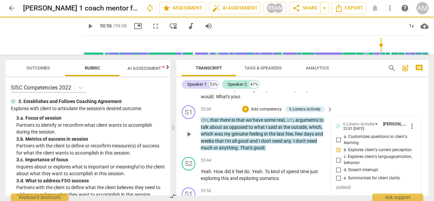
click at [346, 197] on textarea at bounding box center [371, 200] width 70 height 6
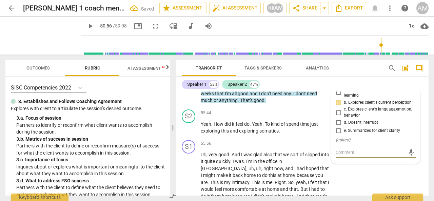
scroll to position [6846, 0]
click at [338, 149] on textarea at bounding box center [371, 152] width 70 height 6
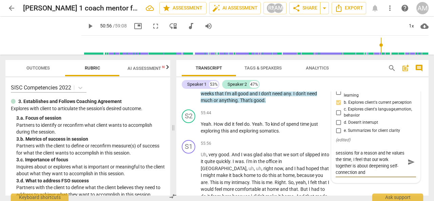
scroll to position [6, 0]
drag, startPoint x: 335, startPoint y: 164, endPoint x: 379, endPoint y: 165, distance: 43.5
click at [379, 165] on textarea "He has said yes to doing these sessions for a reason and he values the time, I …" at bounding box center [371, 162] width 70 height 26
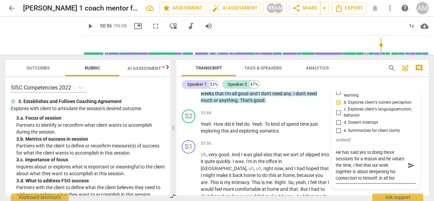
scroll to position [5, 0]
click at [382, 165] on textarea "He has said yes to doing these sessions for a reason and he values the time, I …" at bounding box center [371, 165] width 70 height 32
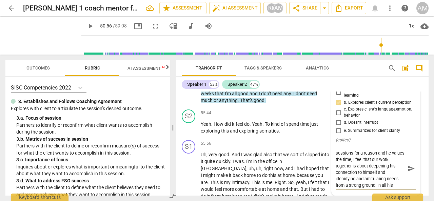
scroll to position [13, 0]
click at [361, 178] on textarea "He has said yes to doing these sessions for a reason and he values the time, I …" at bounding box center [371, 168] width 70 height 39
drag, startPoint x: 378, startPoint y: 177, endPoint x: 389, endPoint y: 185, distance: 13.0
click at [389, 185] on textarea "He has said yes to doing these sessions for a reason and he values the time, I …" at bounding box center [371, 171] width 70 height 45
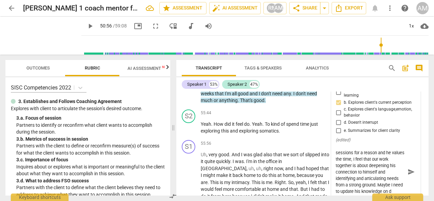
scroll to position [12, 0]
drag, startPoint x: 365, startPoint y: 177, endPoint x: 392, endPoint y: 176, distance: 26.8
click at [392, 176] on textarea "He has said yes to doing these sessions for a reason and he values the time, I …" at bounding box center [371, 171] width 70 height 45
click at [364, 186] on textarea "He has said yes to doing these sessions for a reason and he values the time, I …" at bounding box center [371, 171] width 70 height 45
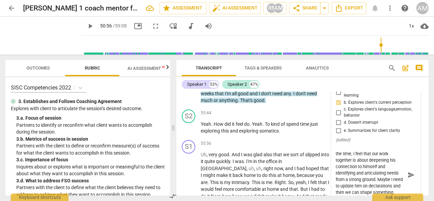
click at [365, 149] on textarea "He has said yes to doing these sessions for a reason and he values the time, I …" at bounding box center [371, 175] width 70 height 52
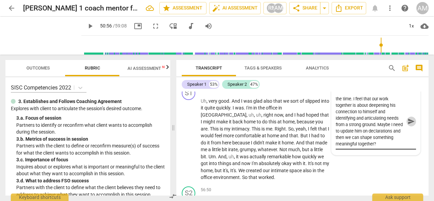
scroll to position [6900, 0]
click at [409, 118] on span "send" at bounding box center [411, 121] width 7 height 7
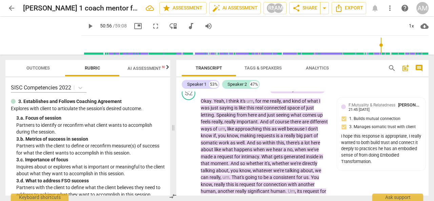
scroll to position [5613, 0]
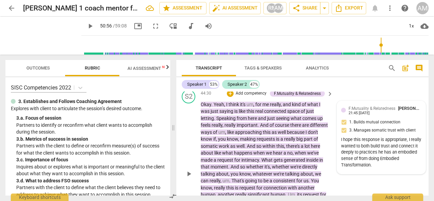
click at [390, 155] on div "I hope this response is appropriate, I really wanted to both build trust and co…" at bounding box center [381, 153] width 80 height 32
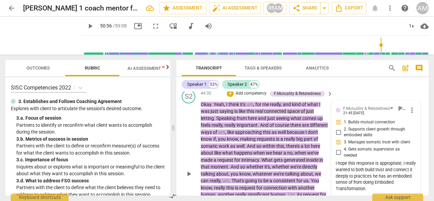
click at [358, 169] on div "I hope this response is appropriate, I really wanted to both build trust and co…" at bounding box center [376, 177] width 80 height 32
click at [371, 173] on div "I hope this response is appropriate, I really wanted to both build trust and co…" at bounding box center [376, 177] width 80 height 32
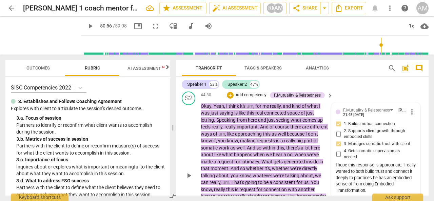
scroll to position [5611, 0]
click at [412, 108] on span "more_vert" at bounding box center [412, 112] width 8 height 8
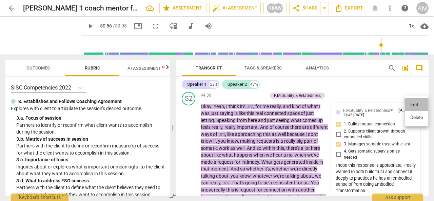
click at [415, 106] on li "Edit" at bounding box center [416, 104] width 23 height 13
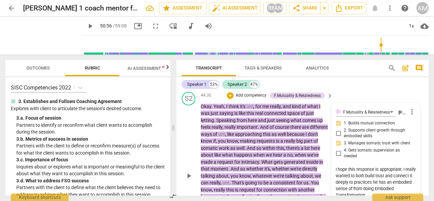
click at [367, 175] on textarea "I hope this response is appropriate, I really wanted to both build trust and co…" at bounding box center [376, 182] width 80 height 32
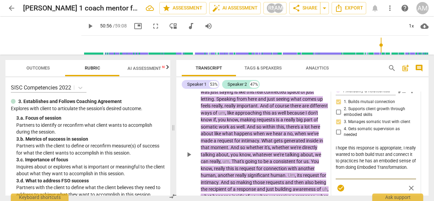
scroll to position [5633, 0]
click at [339, 184] on span "check_circle" at bounding box center [341, 188] width 8 height 8
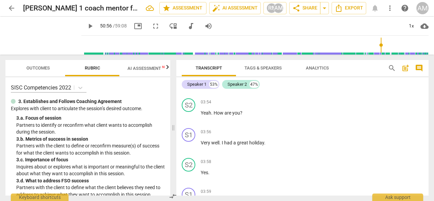
scroll to position [0, 0]
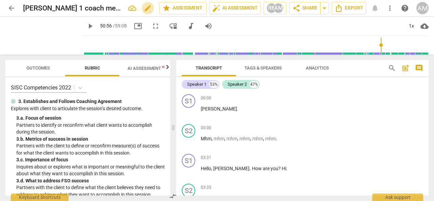
click at [148, 8] on span "edit" at bounding box center [148, 8] width 8 height 8
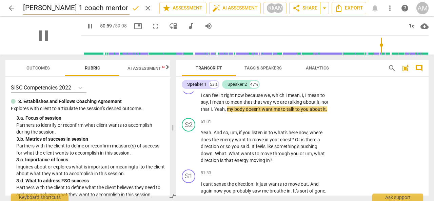
drag, startPoint x: 127, startPoint y: 9, endPoint x: 5, endPoint y: 20, distance: 122.0
click at [5, 20] on div "arrow_back [PERSON_NAME] 1 coach mentor feedback on session done clear star Ass…" at bounding box center [217, 27] width 434 height 55
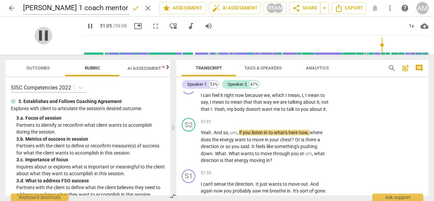
click at [37, 37] on span "pause" at bounding box center [44, 36] width 18 height 18
click at [65, 11] on input "[PERSON_NAME] C1" at bounding box center [76, 8] width 107 height 13
click at [137, 7] on span "done" at bounding box center [136, 8] width 8 height 8
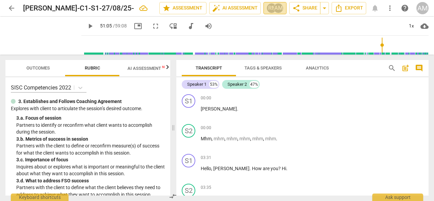
click at [272, 10] on div "RN" at bounding box center [272, 8] width 10 height 10
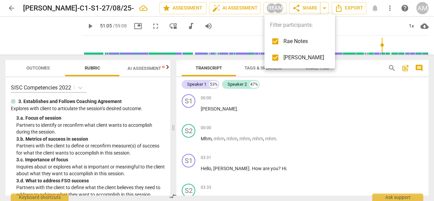
click at [302, 9] on div at bounding box center [217, 100] width 434 height 201
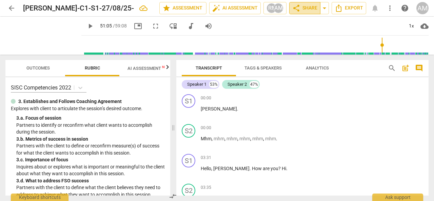
click at [302, 9] on span "share Share" at bounding box center [305, 8] width 25 height 8
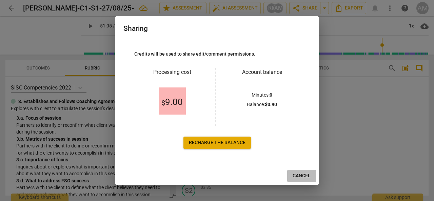
click at [305, 171] on button "Cancel" at bounding box center [301, 176] width 29 height 12
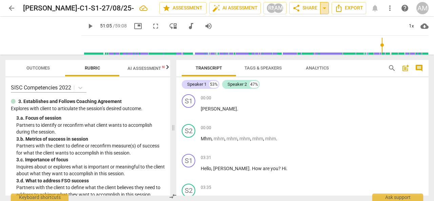
click at [326, 7] on span "arrow_drop_down" at bounding box center [325, 8] width 8 height 8
click at [311, 8] on span "share Share" at bounding box center [305, 8] width 25 height 8
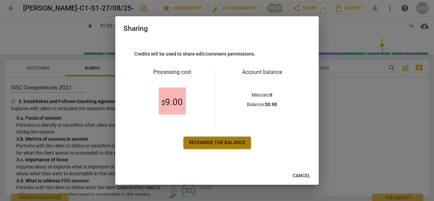
click at [209, 143] on span "Recharge the balance" at bounding box center [217, 142] width 57 height 7
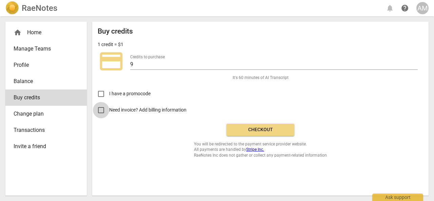
click at [103, 111] on input "Need invoice? Add billing information" at bounding box center [101, 110] width 16 height 16
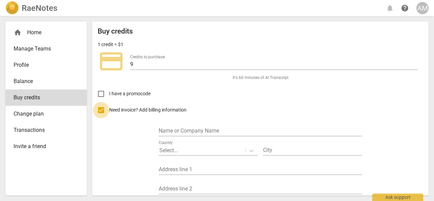
click at [103, 111] on input "Need invoice? Add billing information" at bounding box center [101, 110] width 16 height 16
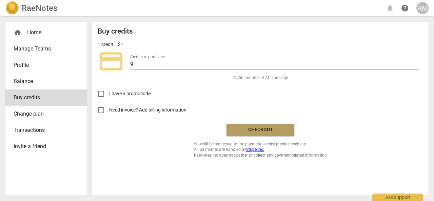
click at [260, 127] on span "Checkout" at bounding box center [260, 130] width 57 height 7
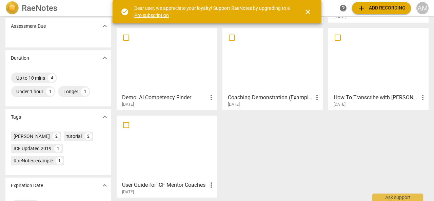
scroll to position [117, 0]
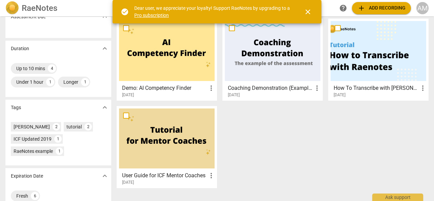
click at [367, 61] on div at bounding box center [379, 51] width 96 height 60
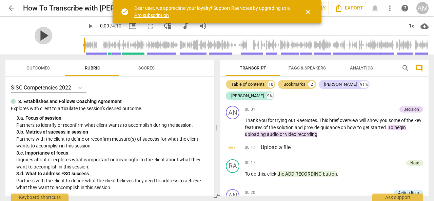
click at [40, 34] on span "play_arrow" at bounding box center [44, 36] width 18 height 18
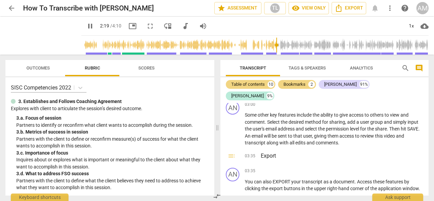
scroll to position [419, 0]
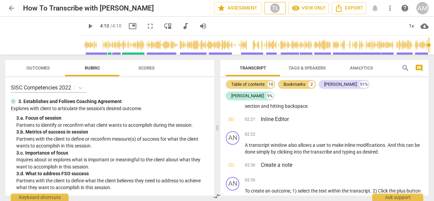
type input "250"
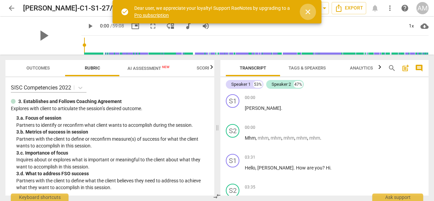
click at [307, 14] on span "close" at bounding box center [308, 12] width 8 height 8
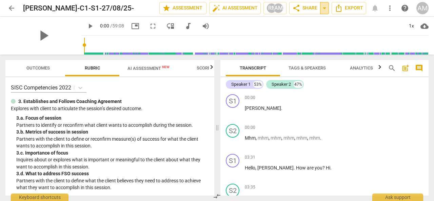
click at [323, 8] on span "arrow_drop_down" at bounding box center [325, 8] width 8 height 8
click at [307, 7] on span "share Share" at bounding box center [305, 8] width 25 height 8
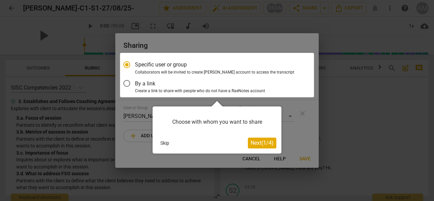
click at [262, 142] on span "Next ( 1 / 4 )" at bounding box center [262, 143] width 23 height 6
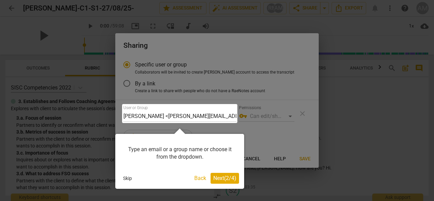
click at [223, 180] on span "Next ( 2 / 4 )" at bounding box center [224, 178] width 23 height 6
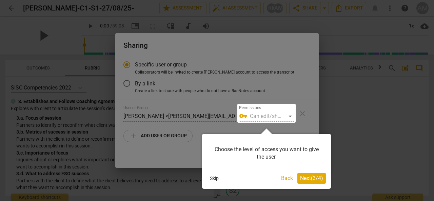
click at [313, 175] on span "Next ( 3 / 4 )" at bounding box center [311, 178] width 23 height 6
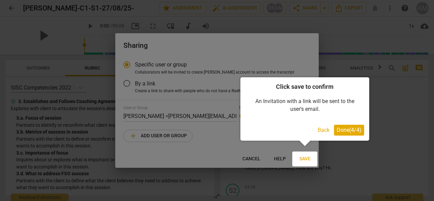
click at [350, 130] on span "Done ( 4 / 4 )" at bounding box center [349, 130] width 25 height 6
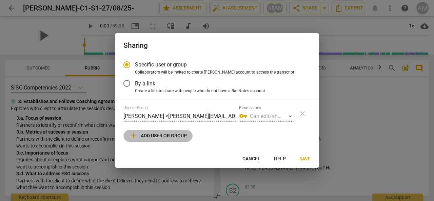
click at [153, 136] on span "add Add user or group" at bounding box center [158, 136] width 58 height 8
radio input "false"
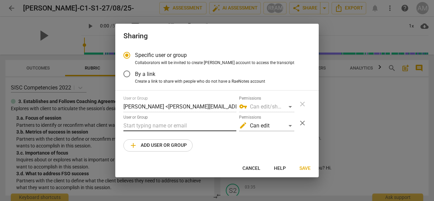
click at [152, 126] on input "text" at bounding box center [180, 125] width 113 height 11
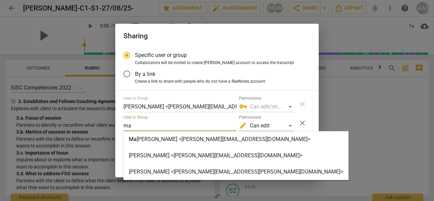
type input "ma"
click at [161, 139] on strong "rietta Vis <marietta@visivecoaching.com>" at bounding box center [224, 139] width 174 height 6
radio input "false"
type input "Marietta Vis <marietta@visivecoaching.com>"
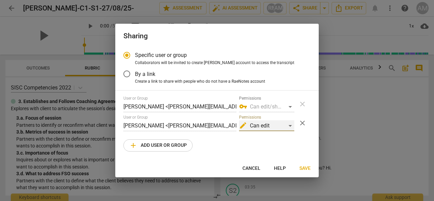
click at [292, 126] on div "edit Can edit" at bounding box center [266, 125] width 55 height 11
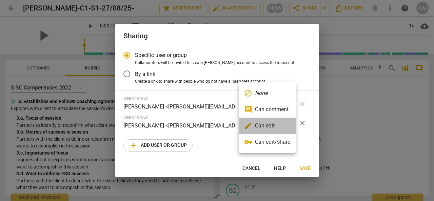
click at [279, 124] on li "edit Can edit" at bounding box center [267, 126] width 57 height 16
radio input "false"
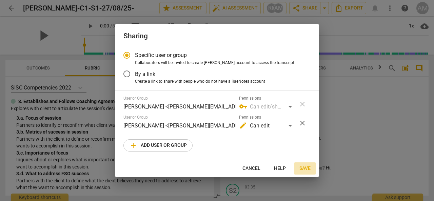
click at [307, 166] on span "Save" at bounding box center [305, 168] width 11 height 7
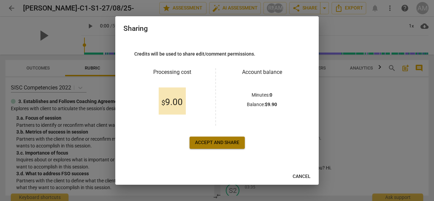
click at [216, 142] on span "Accept and share" at bounding box center [217, 142] width 44 height 7
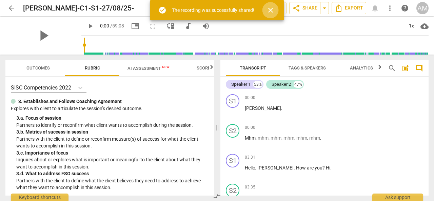
click at [270, 11] on span "close" at bounding box center [271, 10] width 8 height 8
